Goal: Navigation & Orientation: Find specific page/section

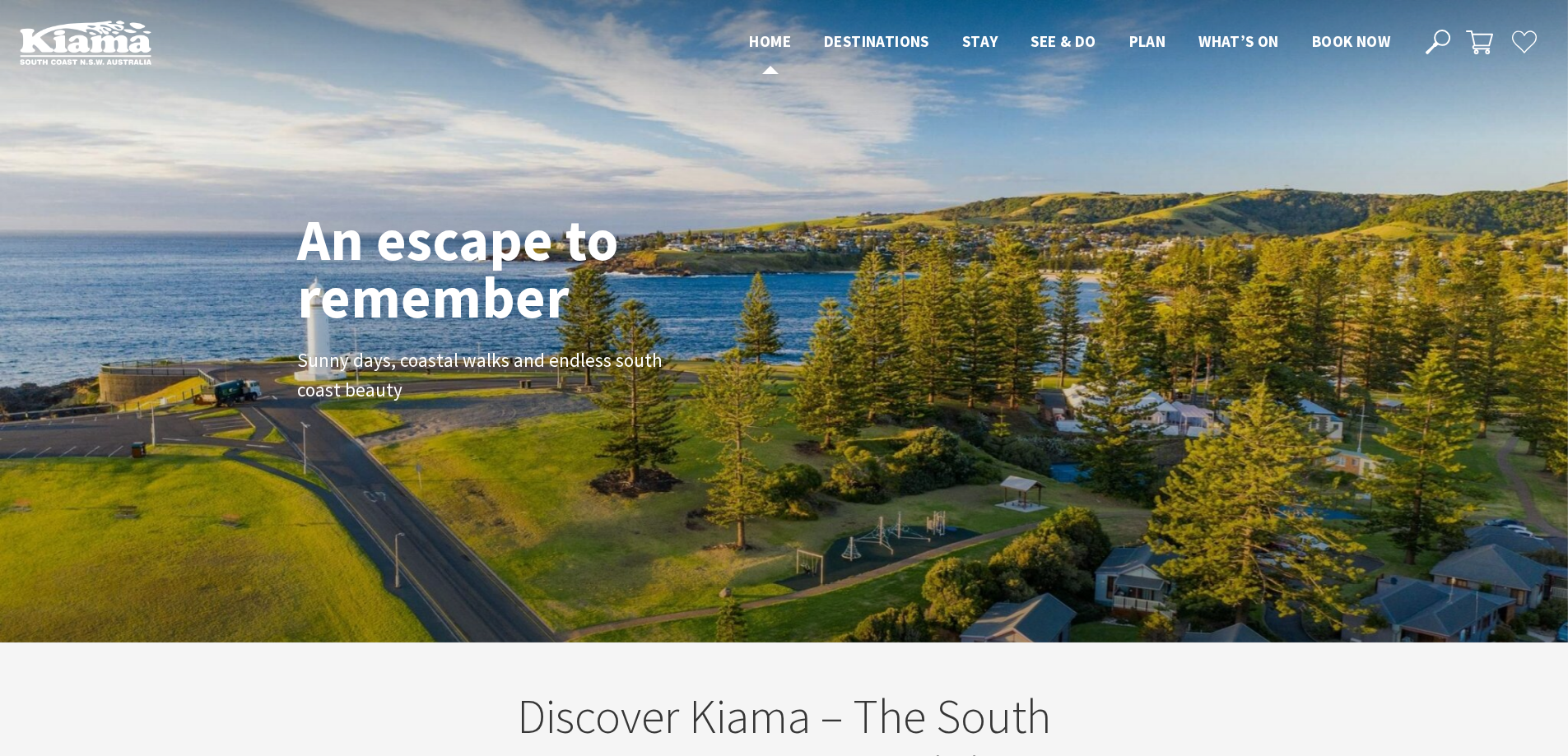
click at [760, 41] on span "Home" at bounding box center [770, 41] width 42 height 20
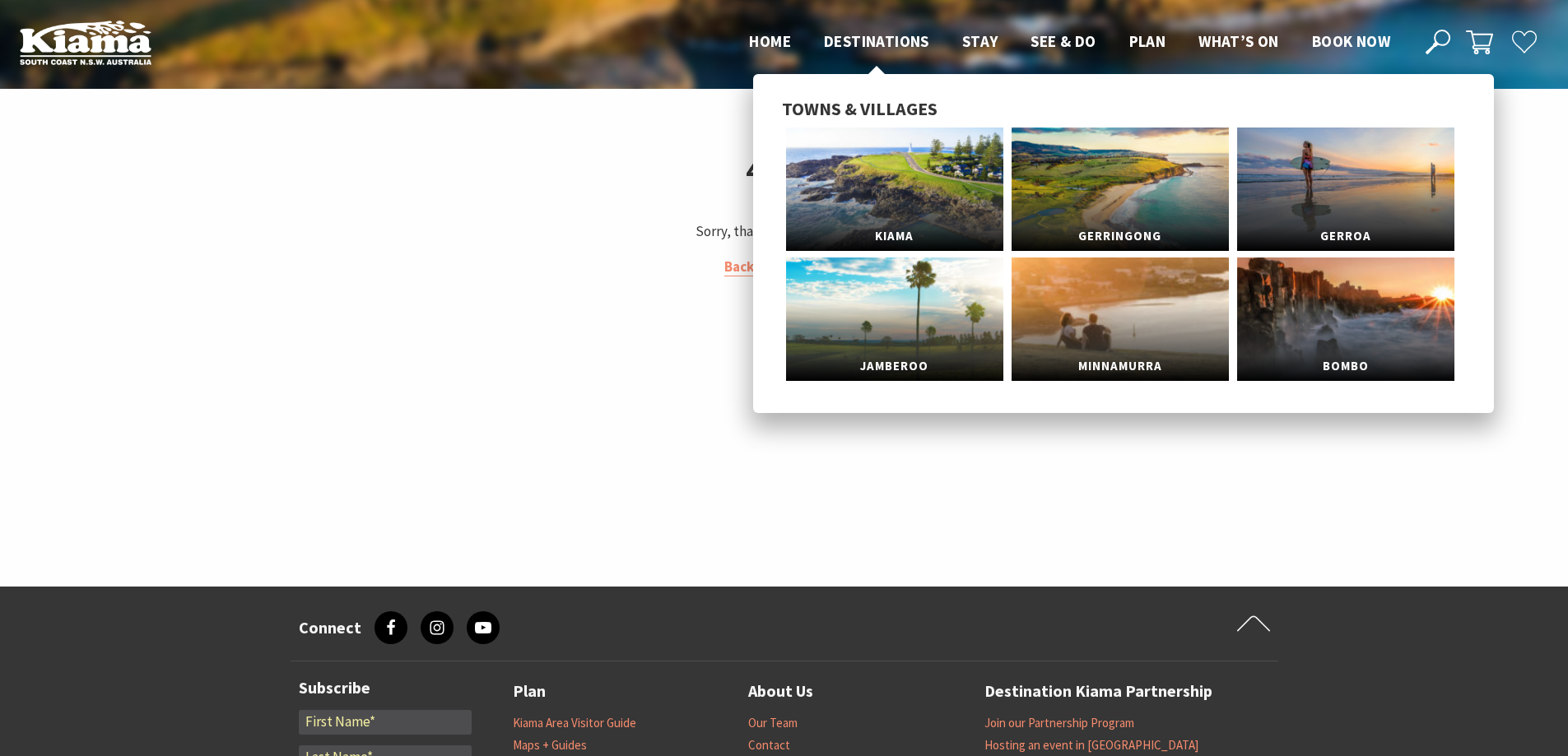
click at [863, 44] on span "Destinations" at bounding box center [876, 41] width 105 height 20
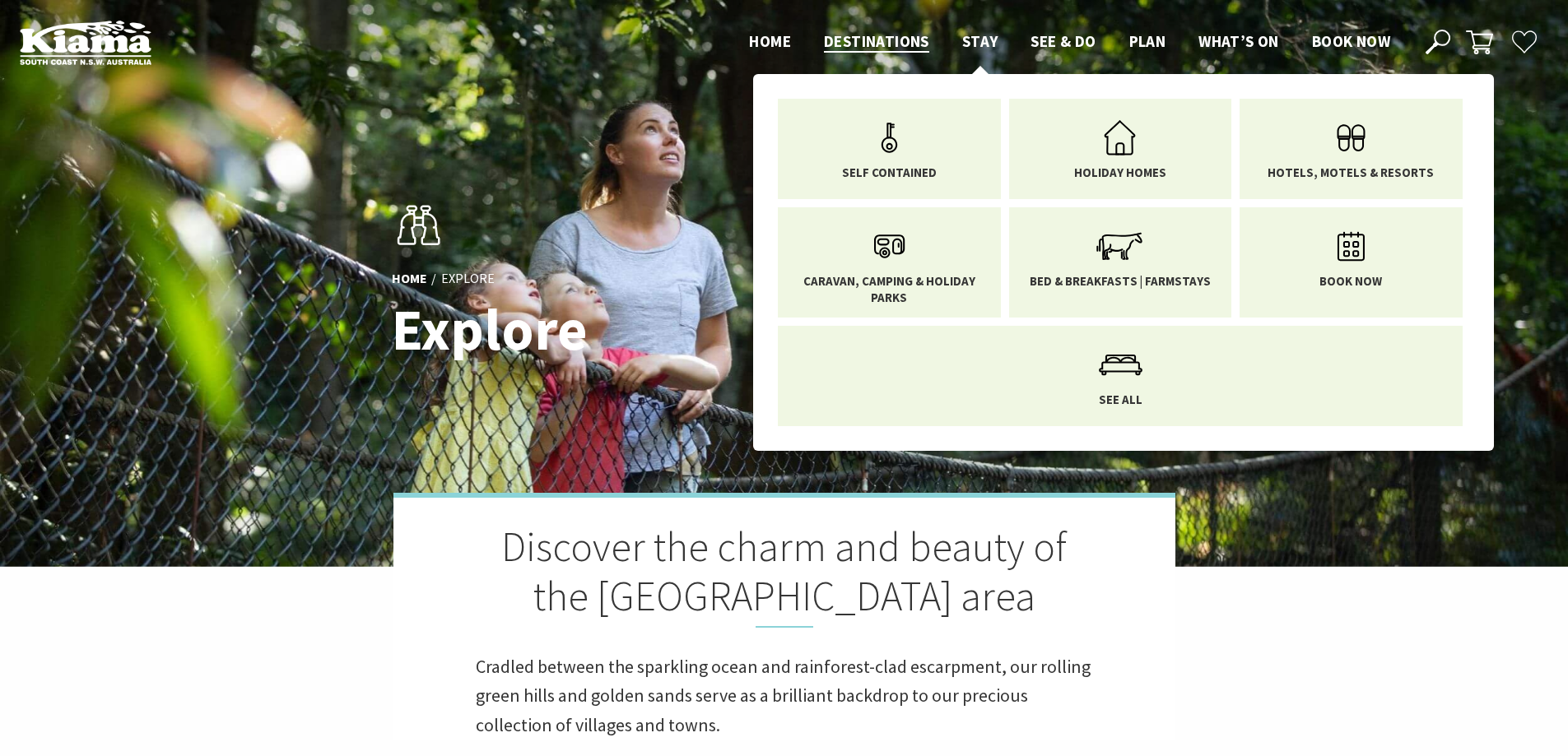
click at [974, 40] on span "Stay" at bounding box center [980, 41] width 37 height 20
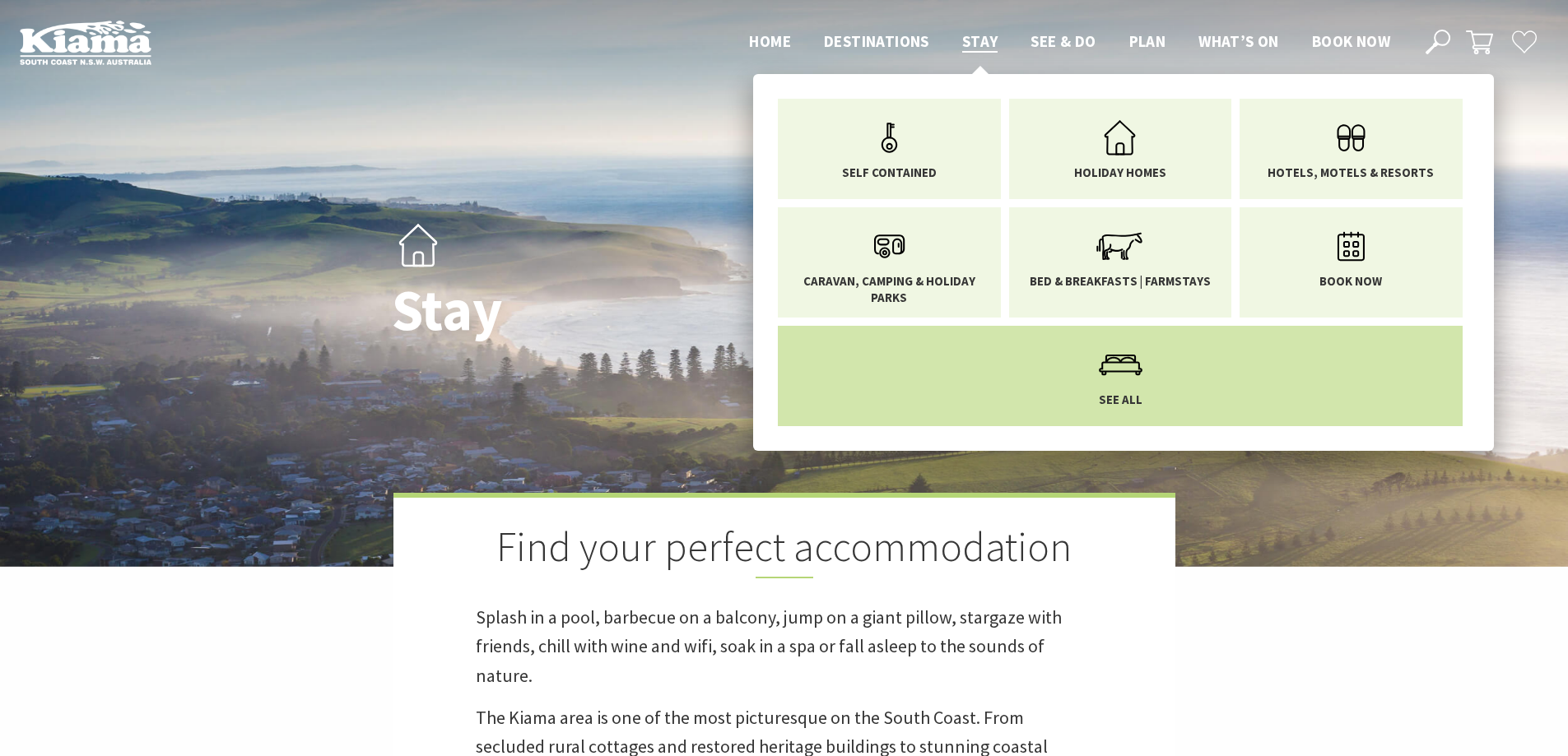
click at [1085, 357] on link "See All" at bounding box center [1120, 373] width 660 height 70
